Goal: Task Accomplishment & Management: Use online tool/utility

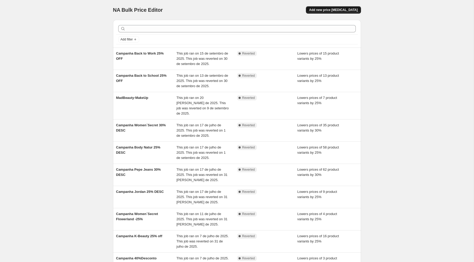
click at [325, 9] on span "Add new price [MEDICAL_DATA]" at bounding box center [333, 10] width 49 height 4
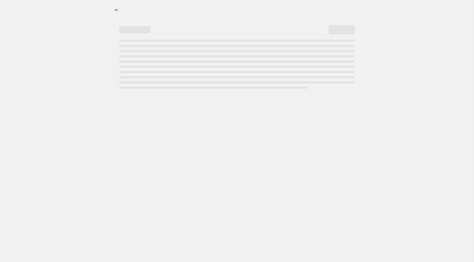
select select "percentage"
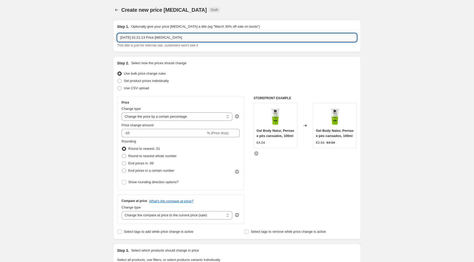
click at [200, 36] on input "[DATE] 01:21:13 Price [MEDICAL_DATA]" at bounding box center [237, 37] width 240 height 8
click at [90, 81] on div "Create new price [MEDICAL_DATA]. This page is ready Create new price [MEDICAL_D…" at bounding box center [237, 261] width 474 height 523
click at [167, 40] on input "Campanha [DATE] 25% OFF" at bounding box center [237, 37] width 240 height 8
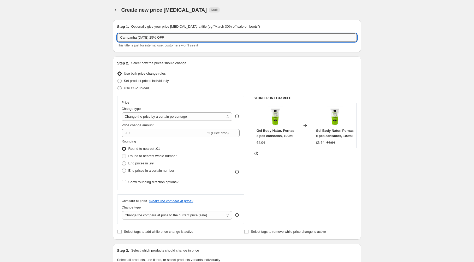
click at [167, 40] on input "Campanha [DATE] 25% OFF" at bounding box center [237, 37] width 240 height 8
type input "Campanha [DATE] 25% DESC"
click at [80, 83] on div "Create new price [MEDICAL_DATA]. This page is ready Create new price [MEDICAL_D…" at bounding box center [237, 261] width 474 height 523
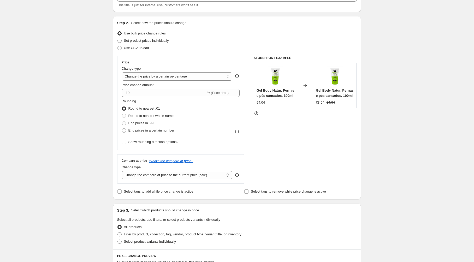
scroll to position [54, 0]
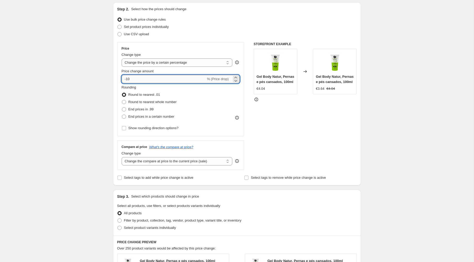
click at [138, 76] on input "-10" at bounding box center [164, 79] width 84 height 8
type input "-1"
type input "-25"
click at [87, 103] on div "Create new price [MEDICAL_DATA]. This page is ready Create new price [MEDICAL_D…" at bounding box center [237, 207] width 474 height 523
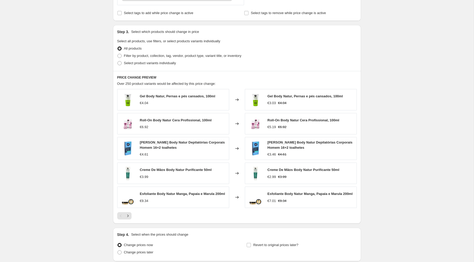
scroll to position [227, 0]
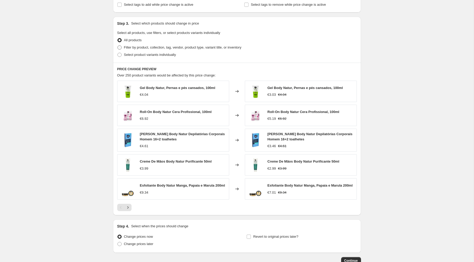
click at [152, 47] on span "Filter by product, collection, tag, vendor, product type, variant title, or inv…" at bounding box center [182, 47] width 117 height 4
click at [118, 46] on input "Filter by product, collection, tag, vendor, product type, variant title, or inv…" at bounding box center [117, 45] width 0 height 0
radio input "true"
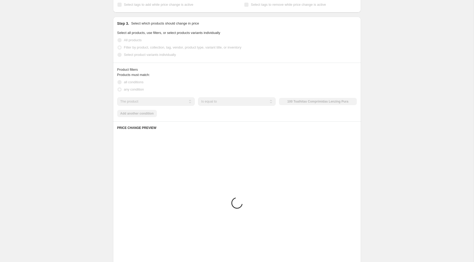
scroll to position [222, 0]
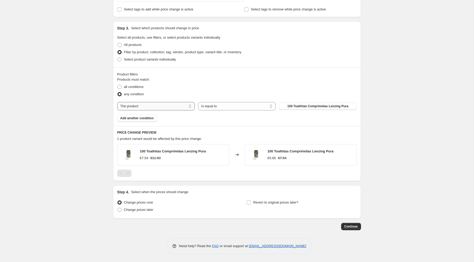
click at [168, 105] on select "The product The product's collection The product's tag The product's vendor The…" at bounding box center [156, 106] width 78 height 8
select select "collection"
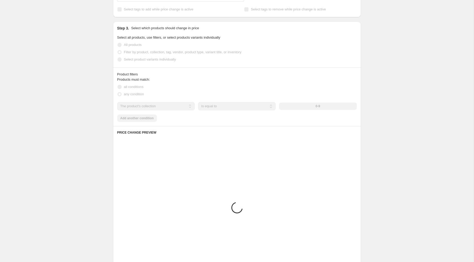
scroll to position [187, 0]
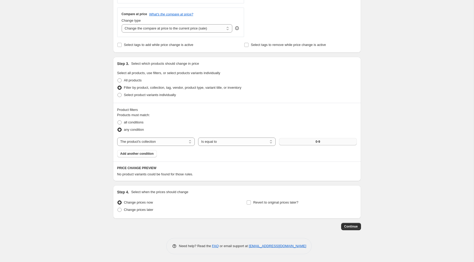
click at [322, 139] on button "0-9" at bounding box center [318, 141] width 78 height 7
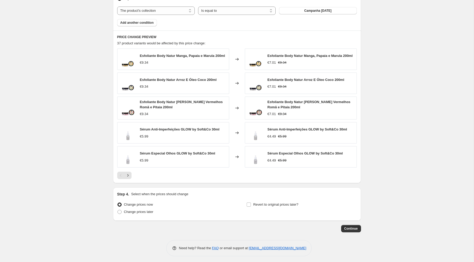
scroll to position [322, 0]
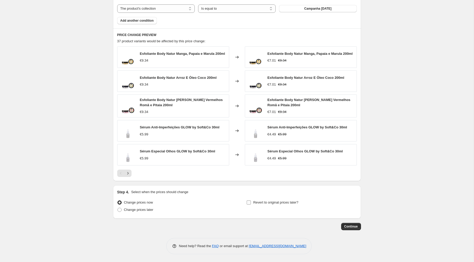
click at [249, 203] on input "Revert to original prices later?" at bounding box center [249, 202] width 4 height 4
checkbox input "true"
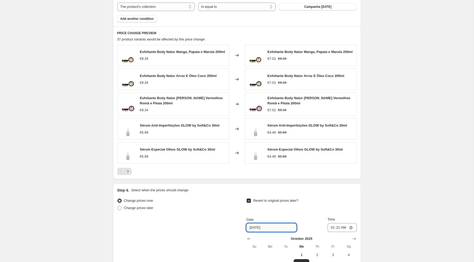
click at [264, 229] on input "[DATE]" at bounding box center [271, 227] width 50 height 8
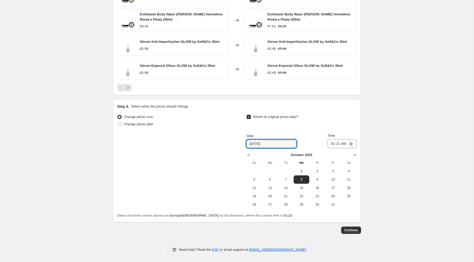
scroll to position [411, 0]
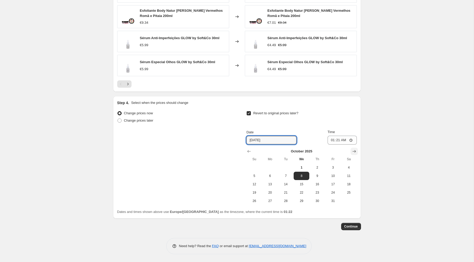
click at [355, 152] on icon "Show next month, November 2025" at bounding box center [354, 151] width 5 height 5
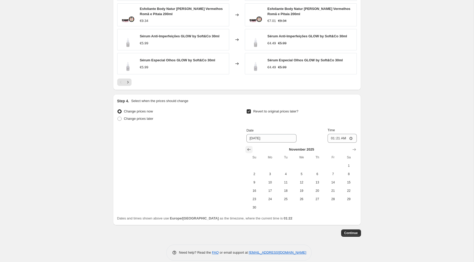
click at [251, 150] on icon "Show previous month, October 2025" at bounding box center [248, 149] width 5 height 5
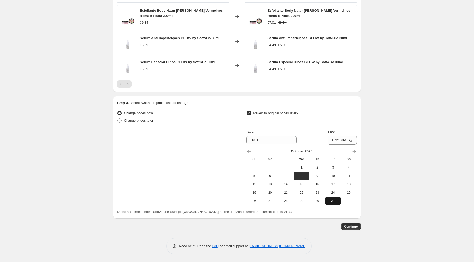
click at [333, 200] on span "31" at bounding box center [332, 201] width 11 height 4
type input "[DATE]"
click at [338, 139] on input "01:21" at bounding box center [342, 140] width 29 height 9
type input "23:59"
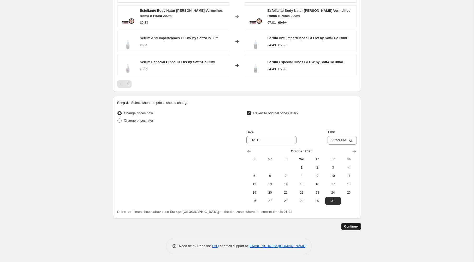
click at [354, 227] on span "Continue" at bounding box center [351, 226] width 14 height 4
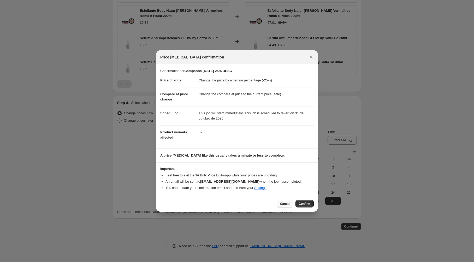
click at [289, 205] on span "Cancel" at bounding box center [285, 204] width 10 height 4
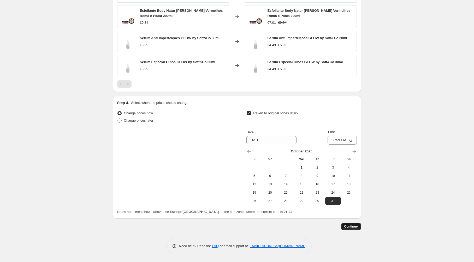
click at [352, 227] on span "Continue" at bounding box center [351, 226] width 14 height 4
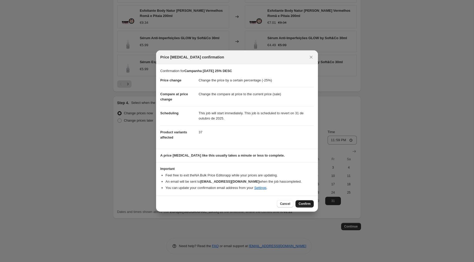
click at [302, 203] on span "Confirm" at bounding box center [305, 204] width 12 height 4
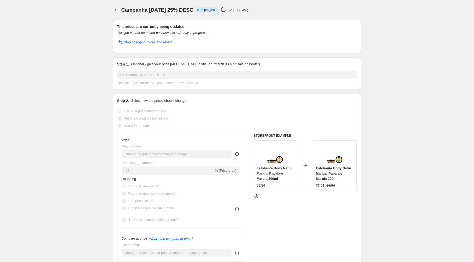
select select "percentage"
select select "collection"
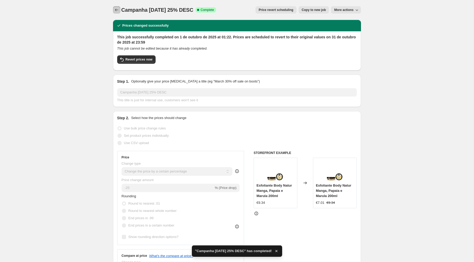
click at [114, 9] on icon "Price change jobs" at bounding box center [116, 9] width 5 height 5
